Goal: Information Seeking & Learning: Learn about a topic

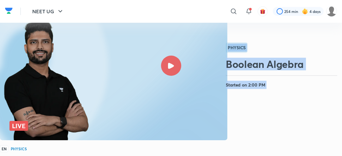
scroll to position [28, 0]
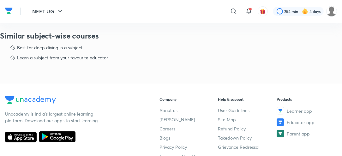
scroll to position [10, 0]
